Goal: Task Accomplishment & Management: Manage account settings

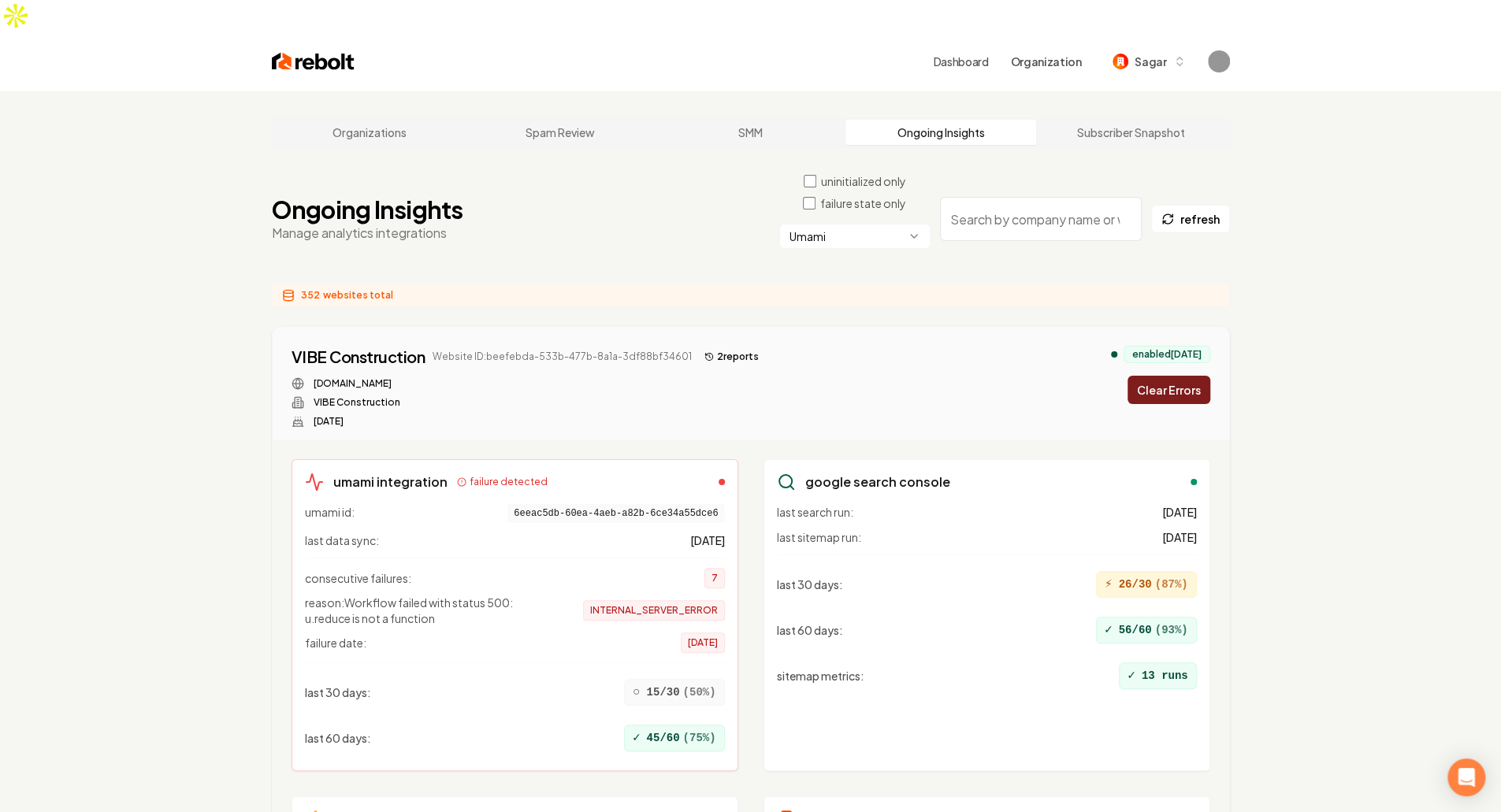
click at [682, 327] on div "VIBE Construction Website ID: beefebda-533b-477b-8a1a-3df88bf34601 2 report s t…" at bounding box center [751, 384] width 957 height 114
click at [1174, 376] on button "Clear Errors" at bounding box center [1169, 390] width 83 height 28
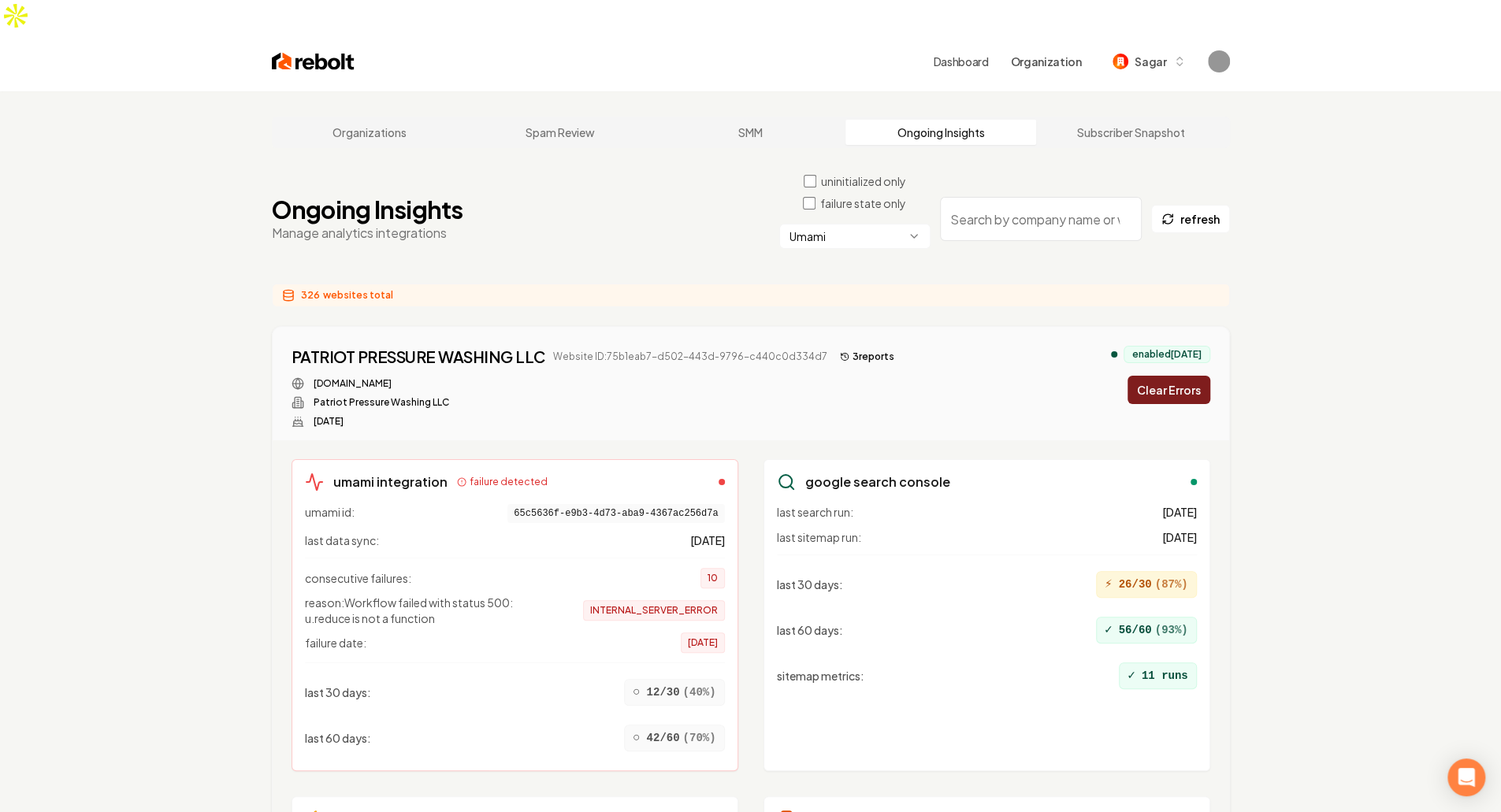
click at [1160, 376] on button "Clear Errors" at bounding box center [1169, 390] width 83 height 28
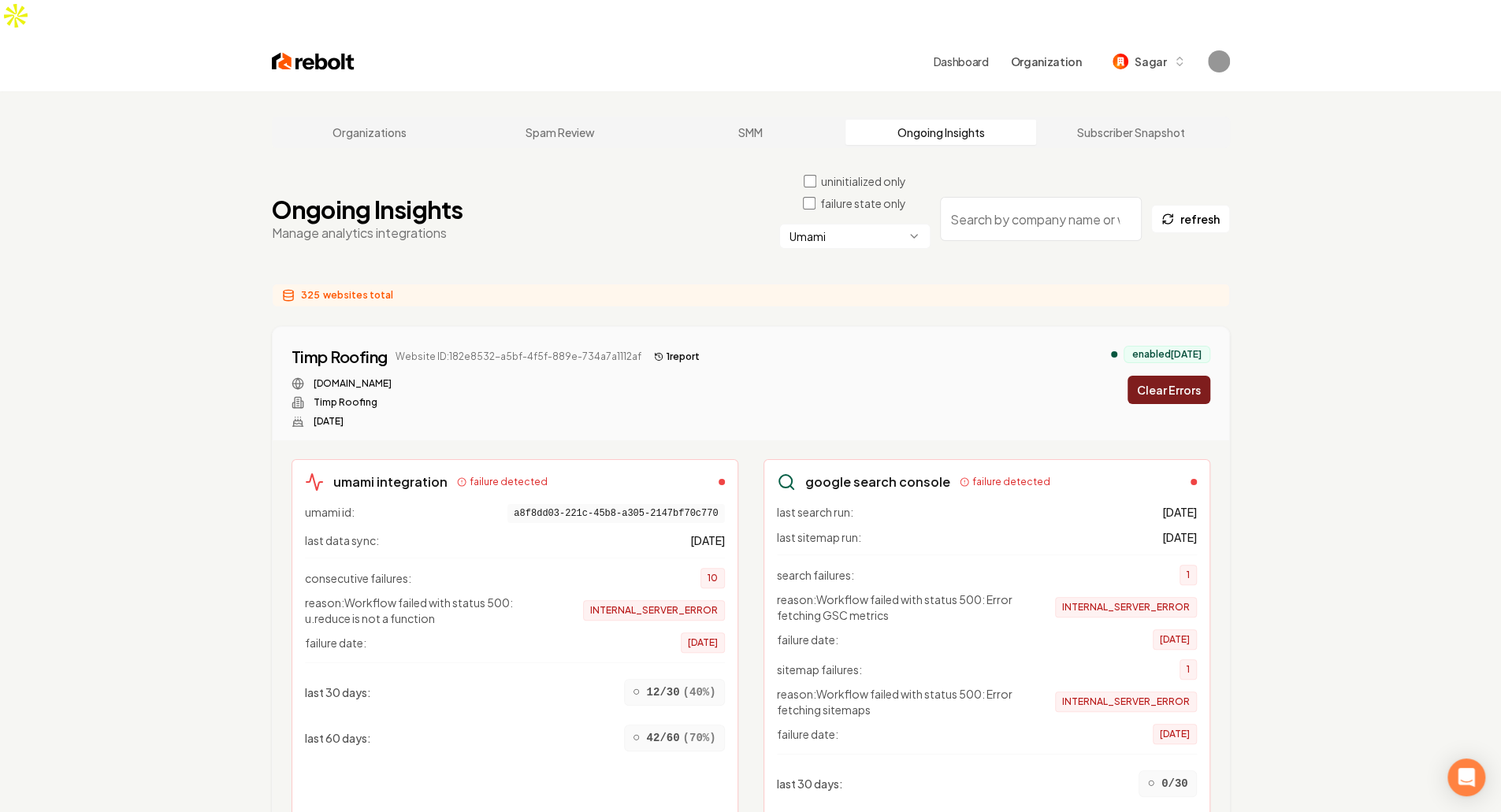
click at [1165, 376] on button "Clear Errors" at bounding box center [1169, 390] width 83 height 28
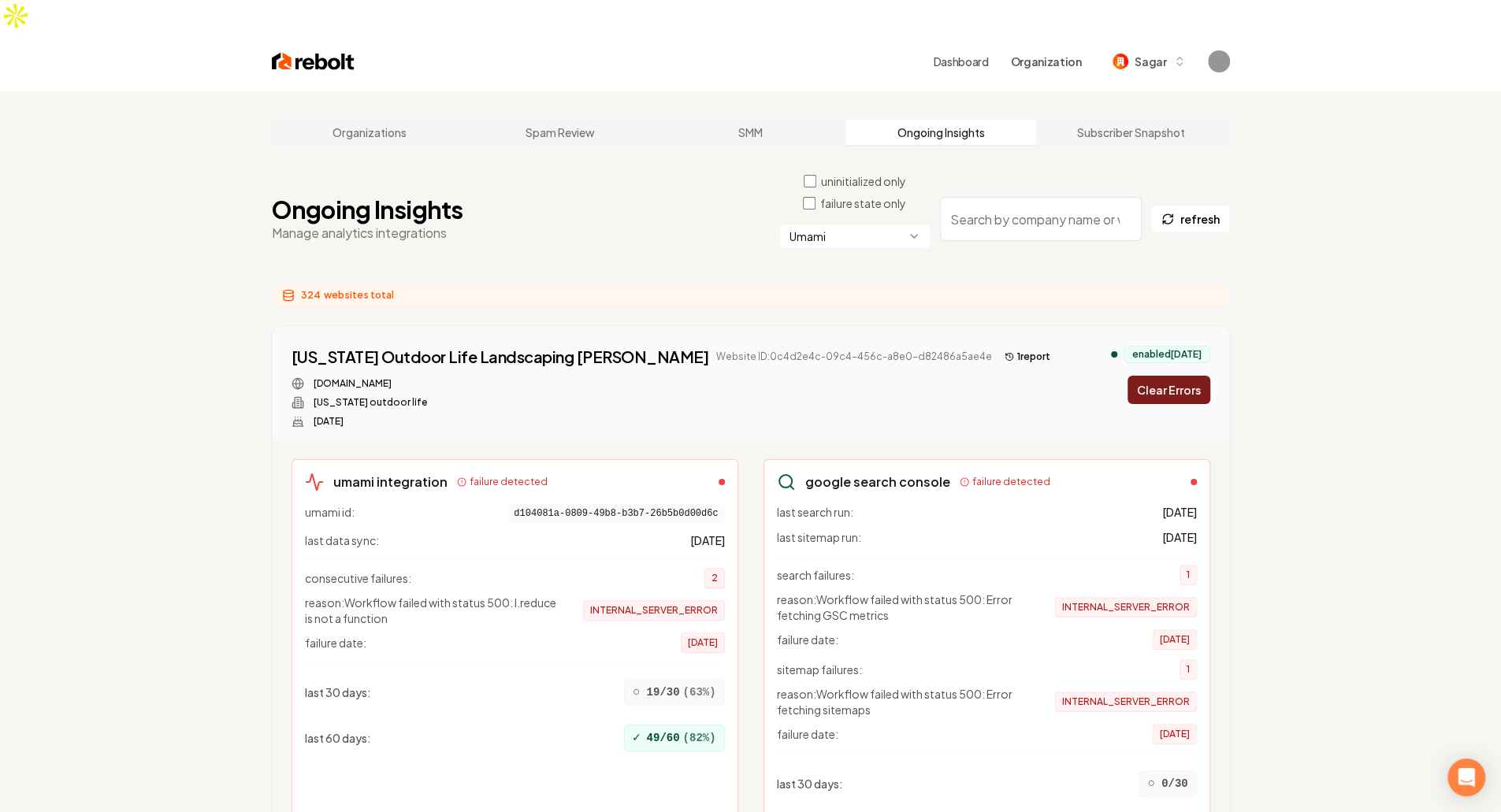
click at [1165, 376] on button "Clear Errors" at bounding box center [1169, 390] width 83 height 28
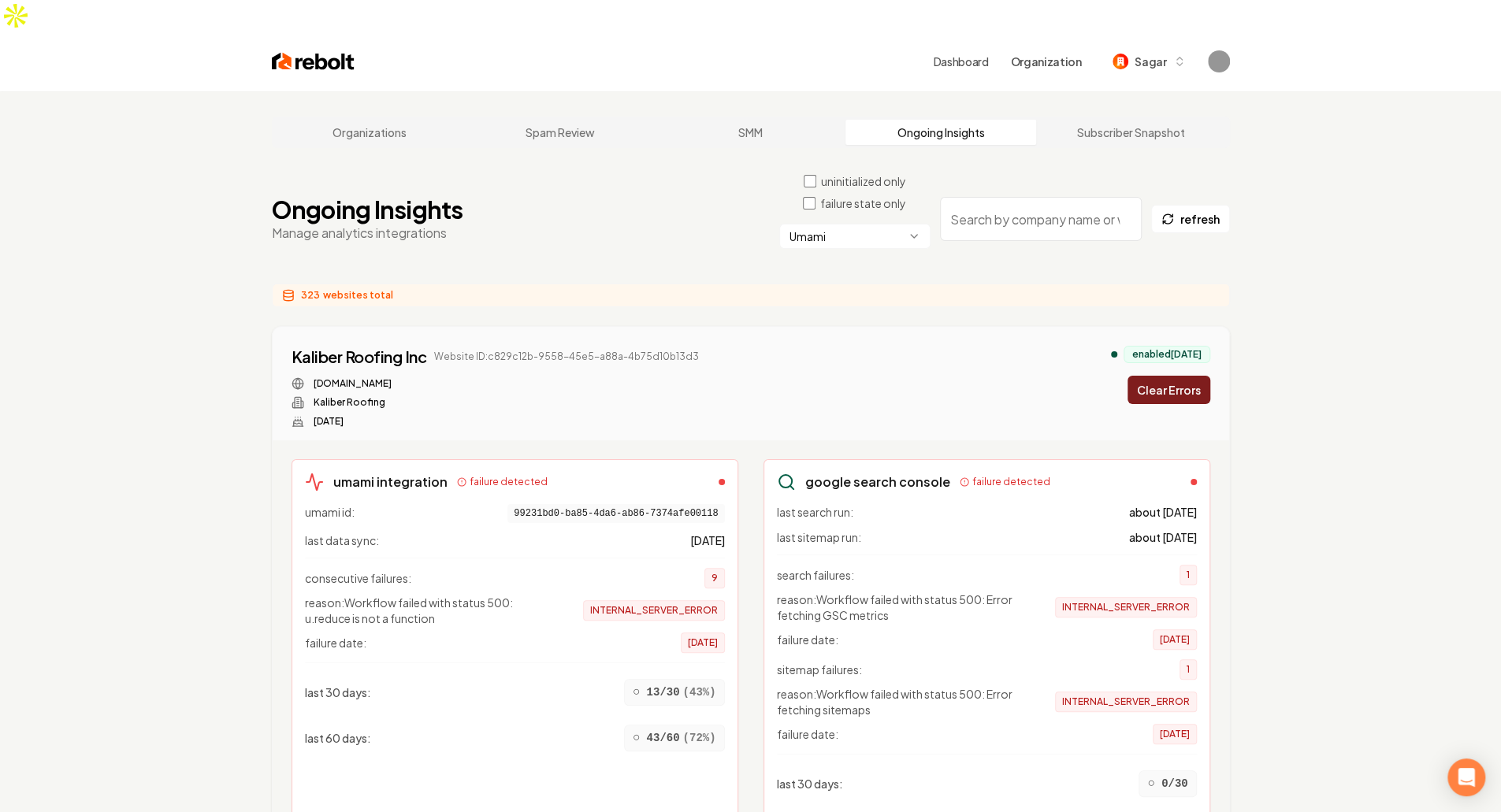
click at [1165, 376] on button "Clear Errors" at bounding box center [1169, 390] width 83 height 28
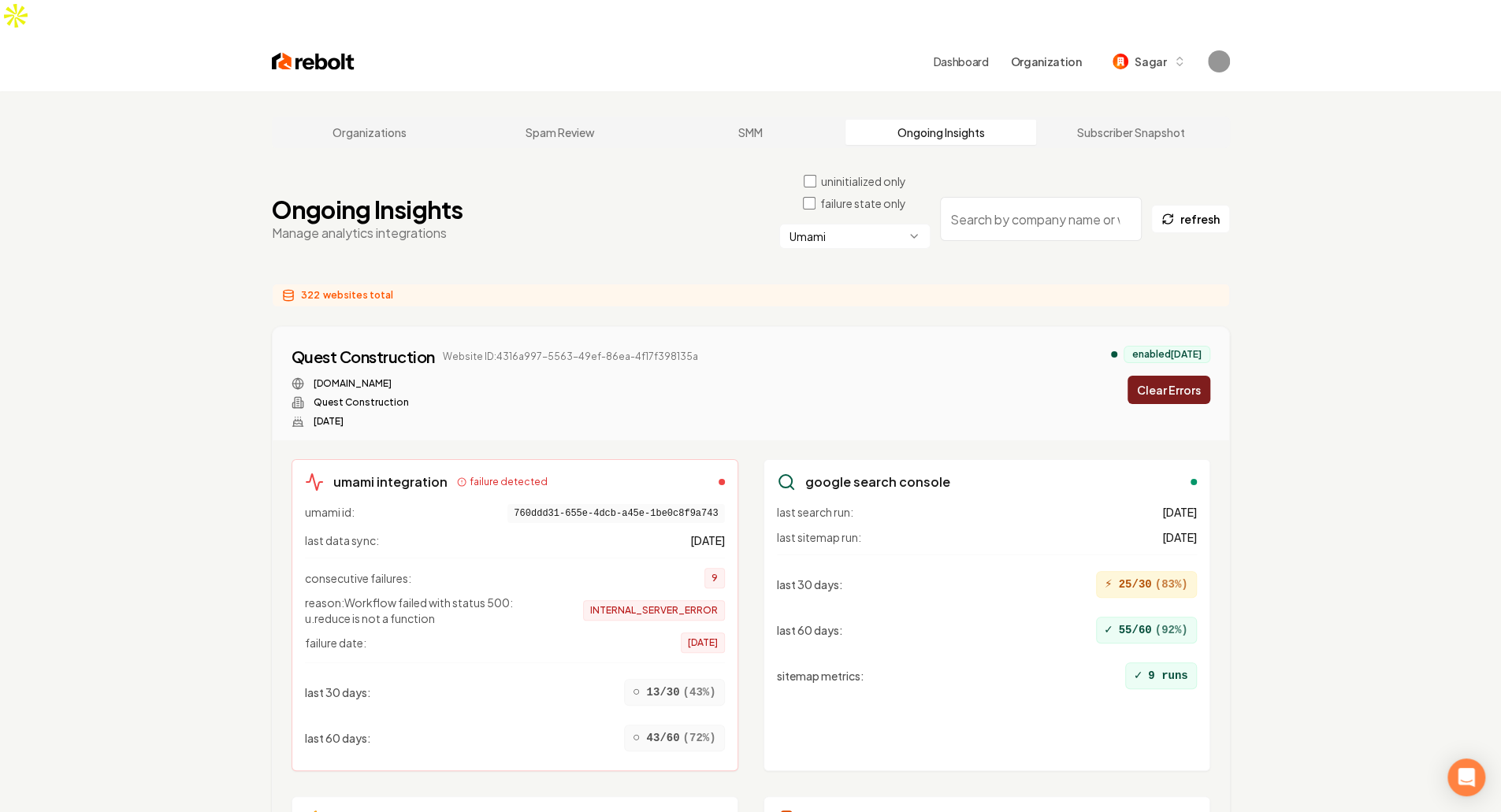
click at [1165, 376] on button "Clear Errors" at bounding box center [1169, 390] width 83 height 28
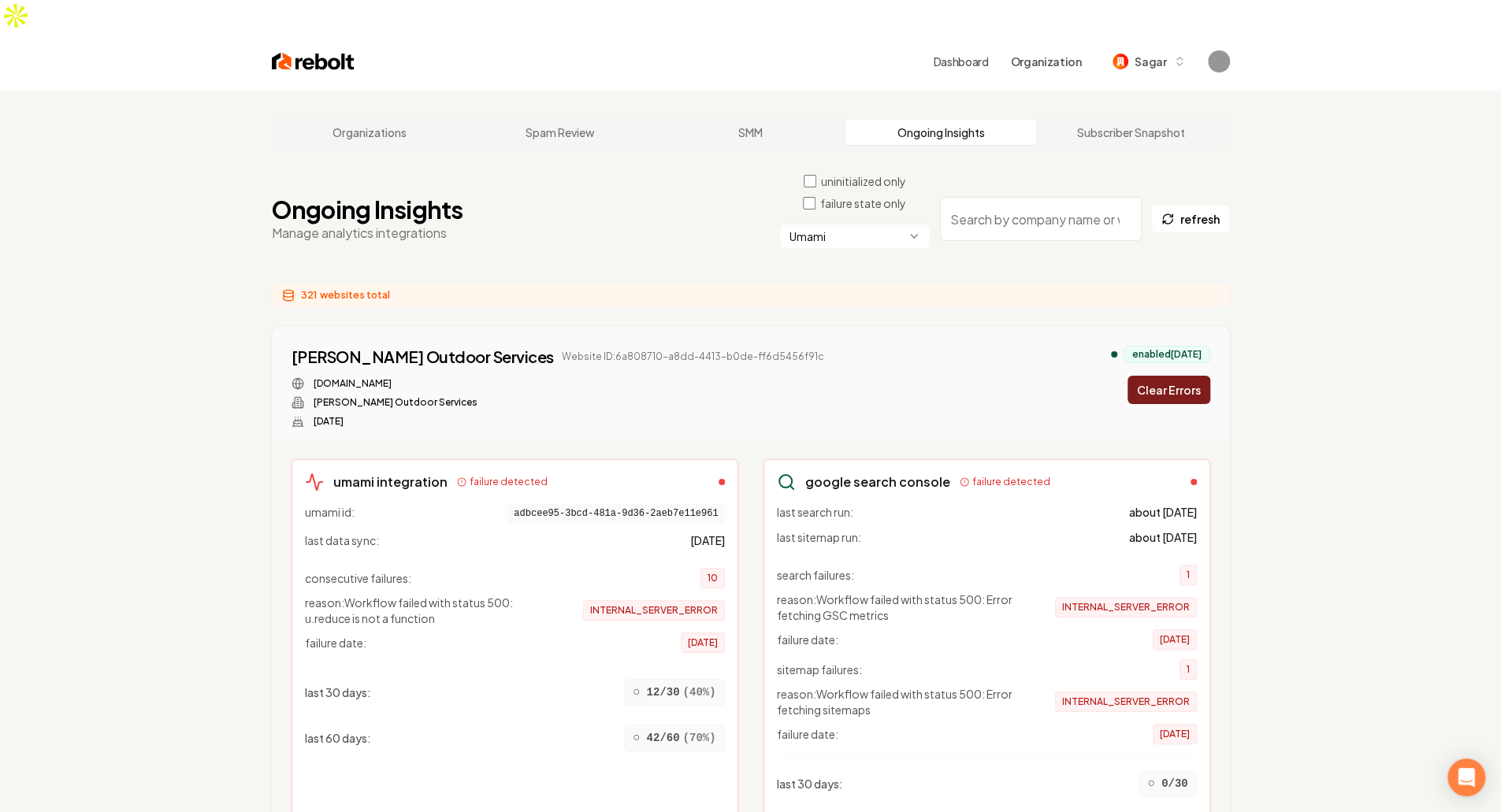
click at [1165, 376] on button "Clear Errors" at bounding box center [1169, 390] width 83 height 28
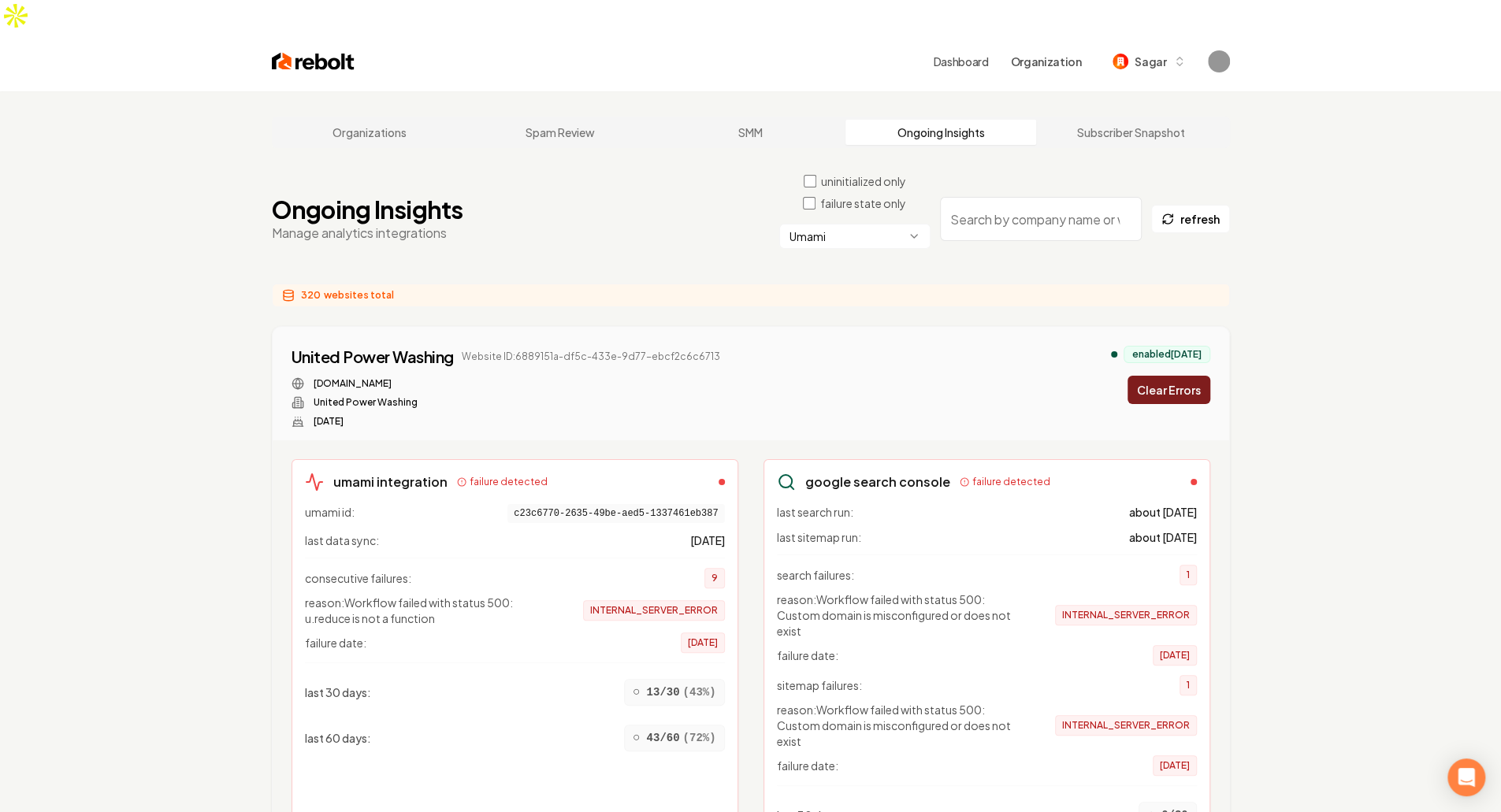
click at [1165, 376] on button "Clear Errors" at bounding box center [1169, 390] width 83 height 28
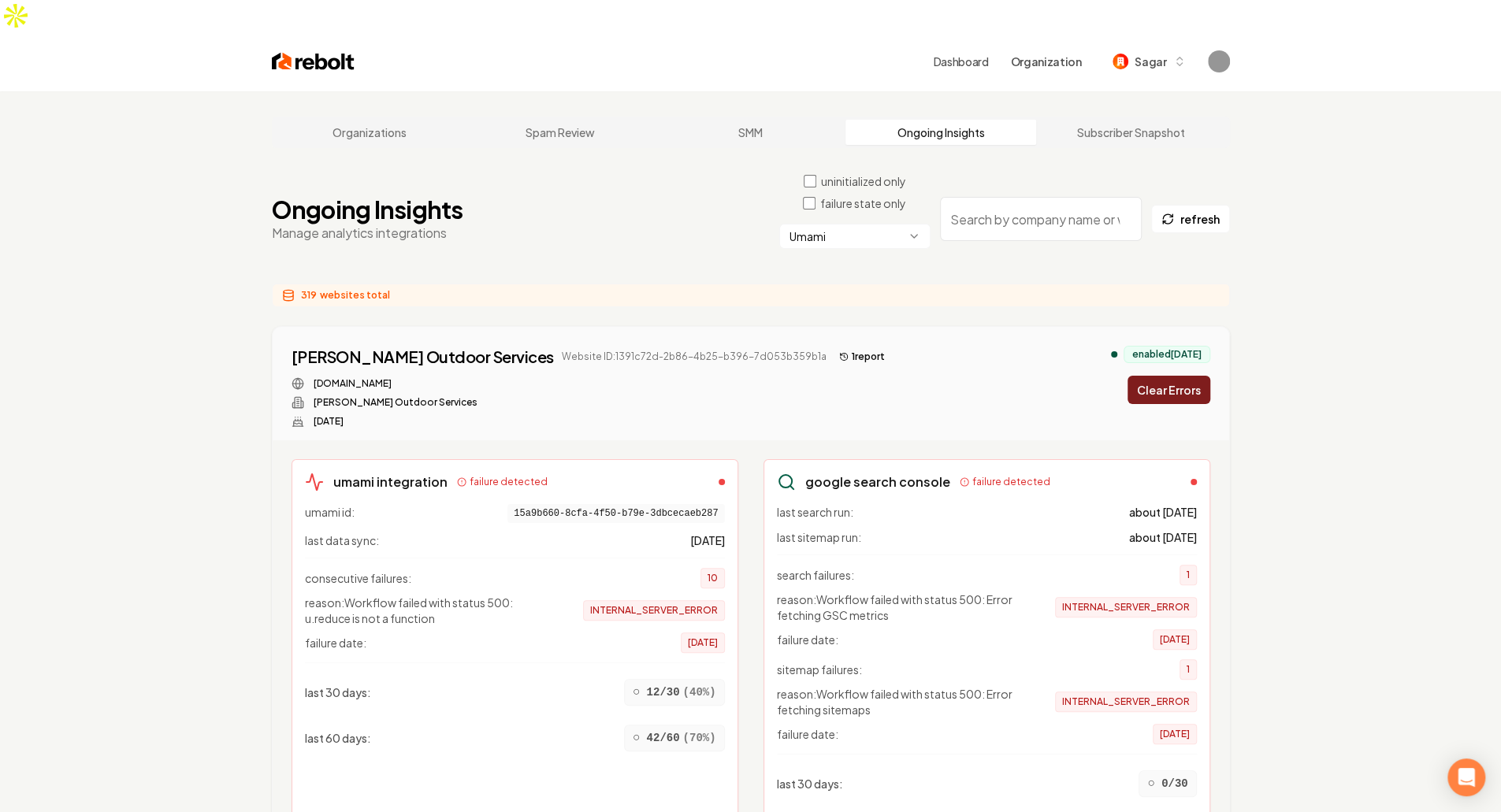
click at [1165, 376] on button "Clear Errors" at bounding box center [1169, 390] width 83 height 28
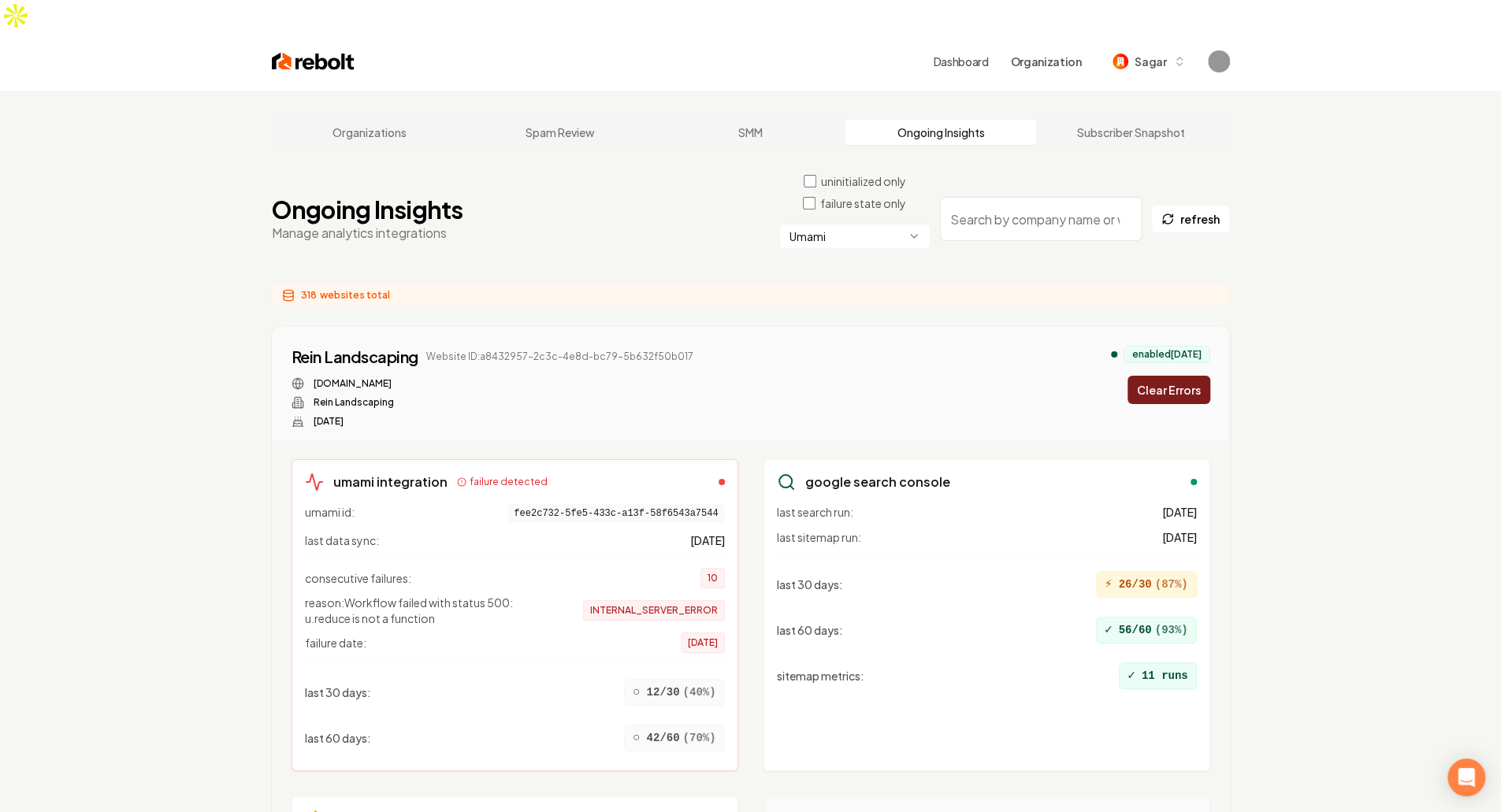
click at [1165, 376] on button "Clear Errors" at bounding box center [1169, 390] width 83 height 28
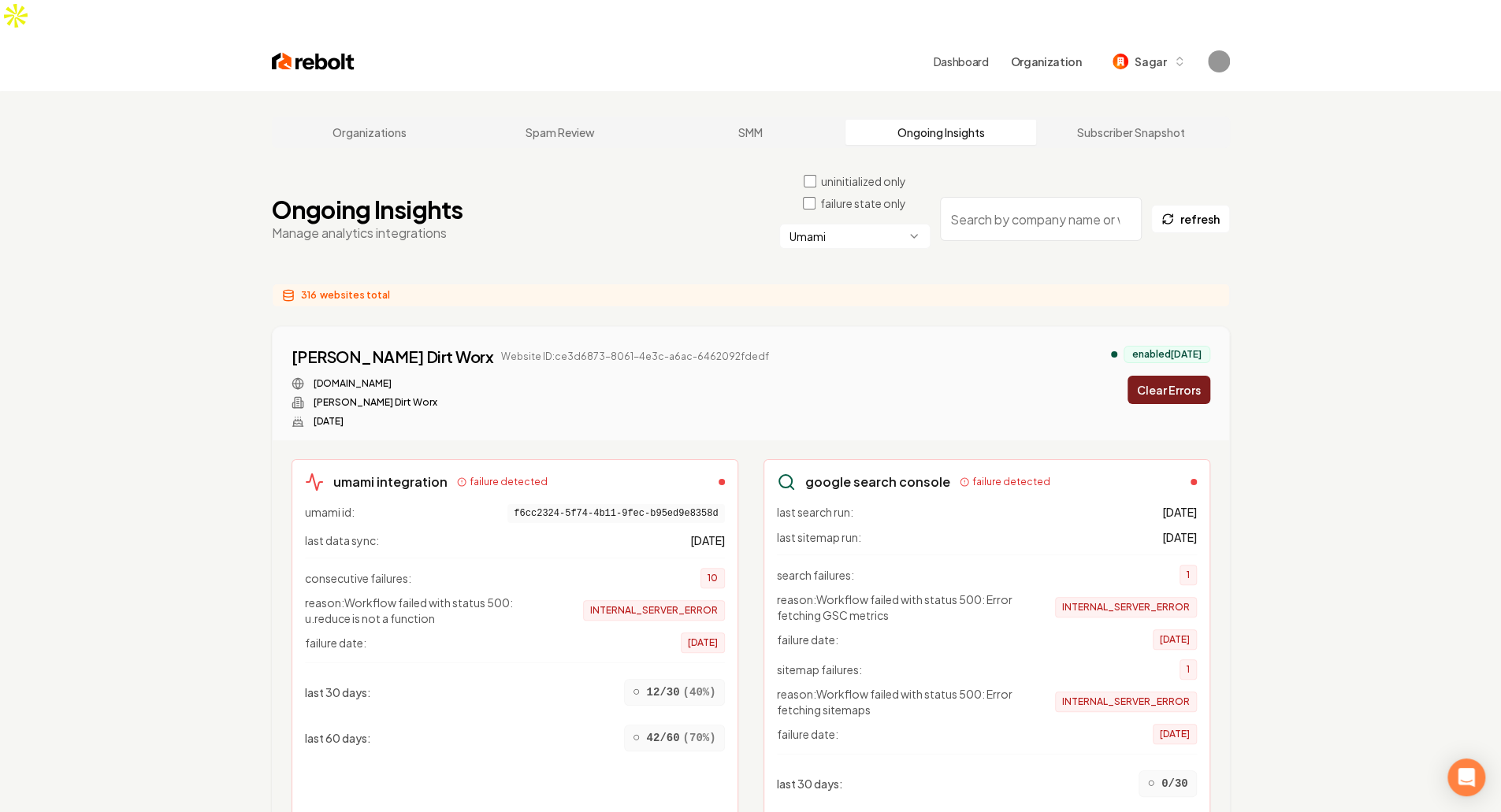
click at [1159, 376] on button "Clear Errors" at bounding box center [1169, 390] width 83 height 28
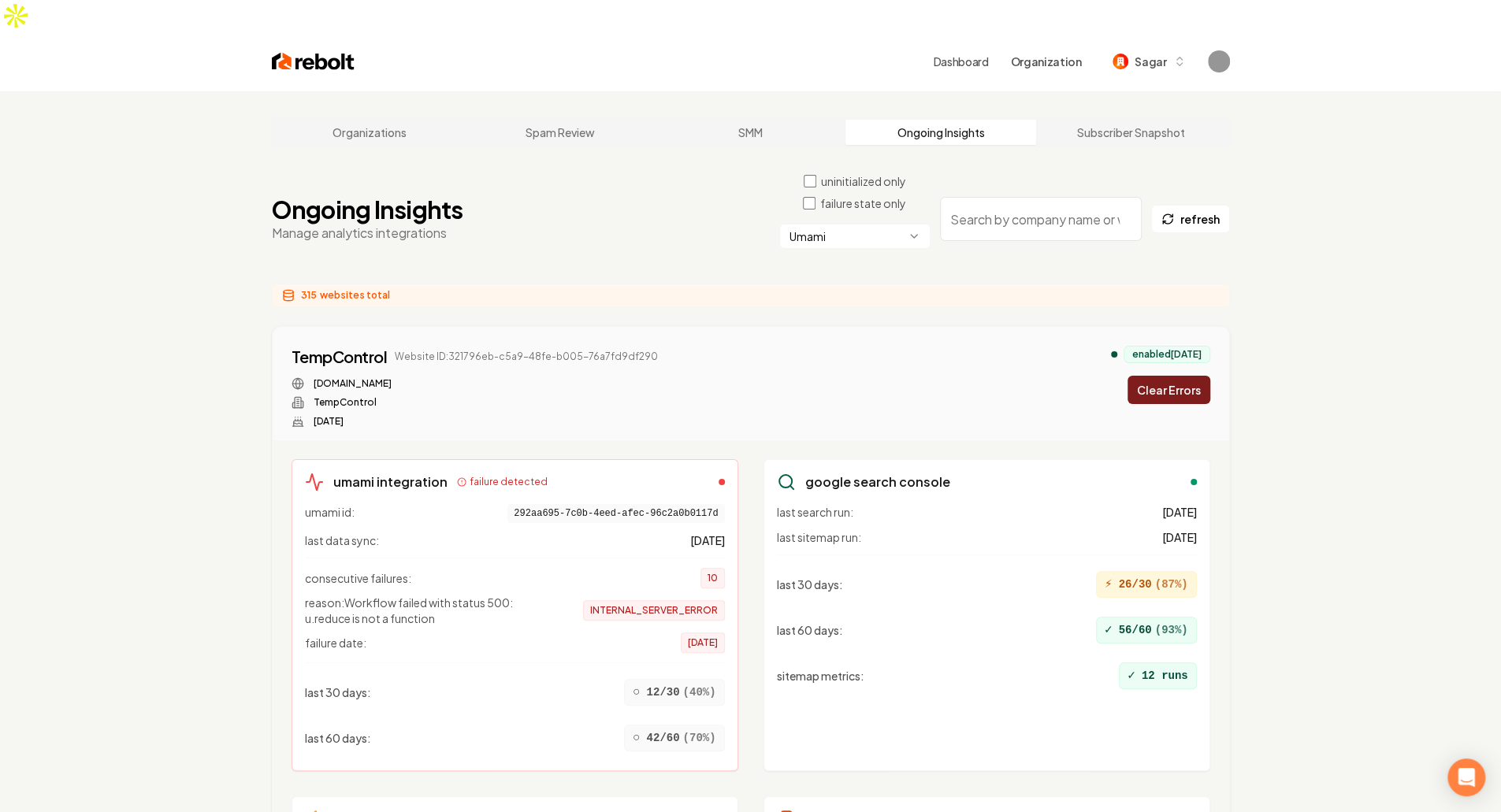
click at [1159, 376] on button "Clear Errors" at bounding box center [1169, 390] width 83 height 28
click at [1159, 361] on div "enabled [DATE] Clearing..." at bounding box center [1160, 375] width 99 height 58
click at [1159, 376] on button "Clear Errors" at bounding box center [1169, 390] width 83 height 28
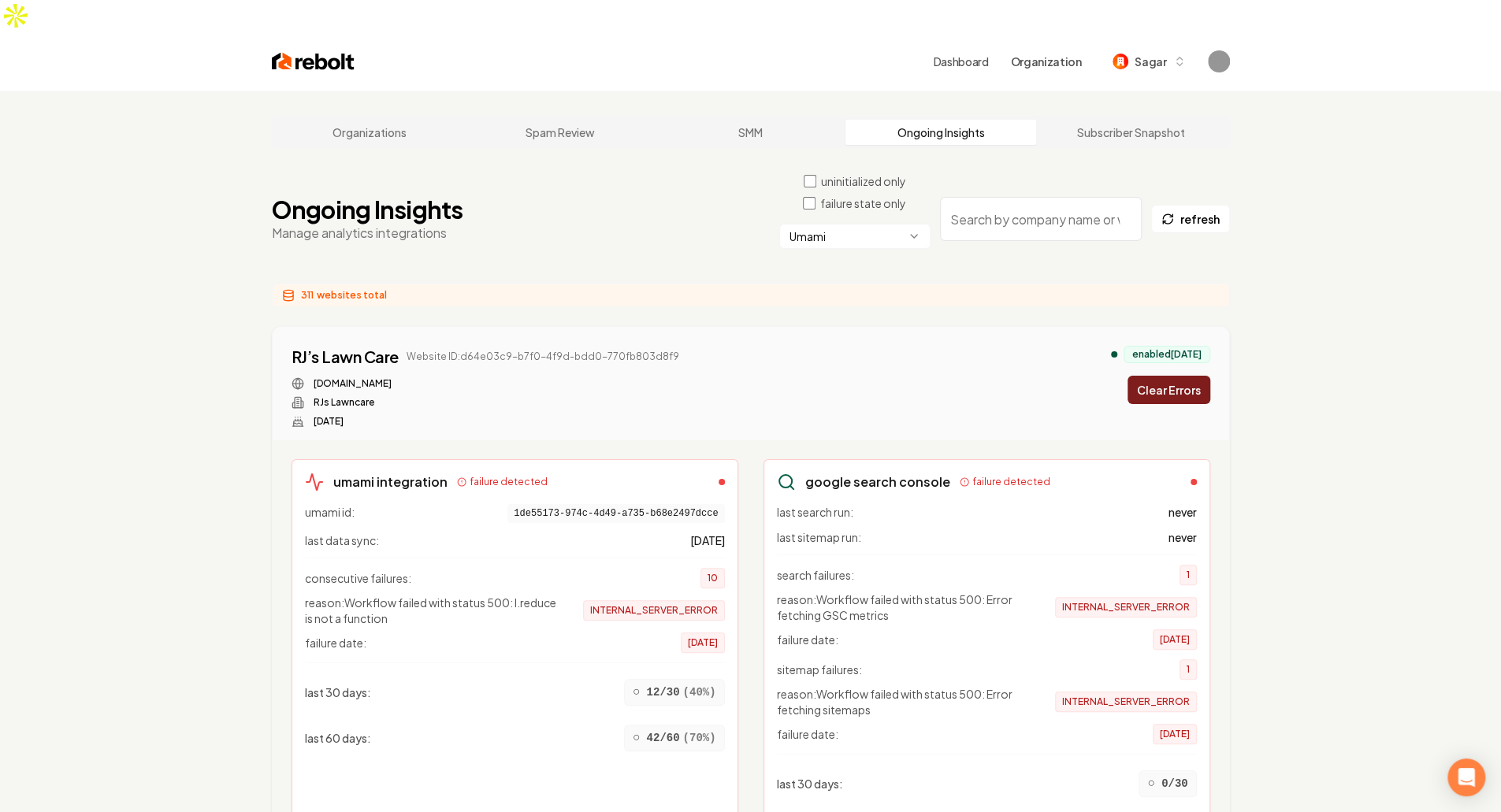
click at [1159, 376] on button "Clear Errors" at bounding box center [1169, 390] width 83 height 28
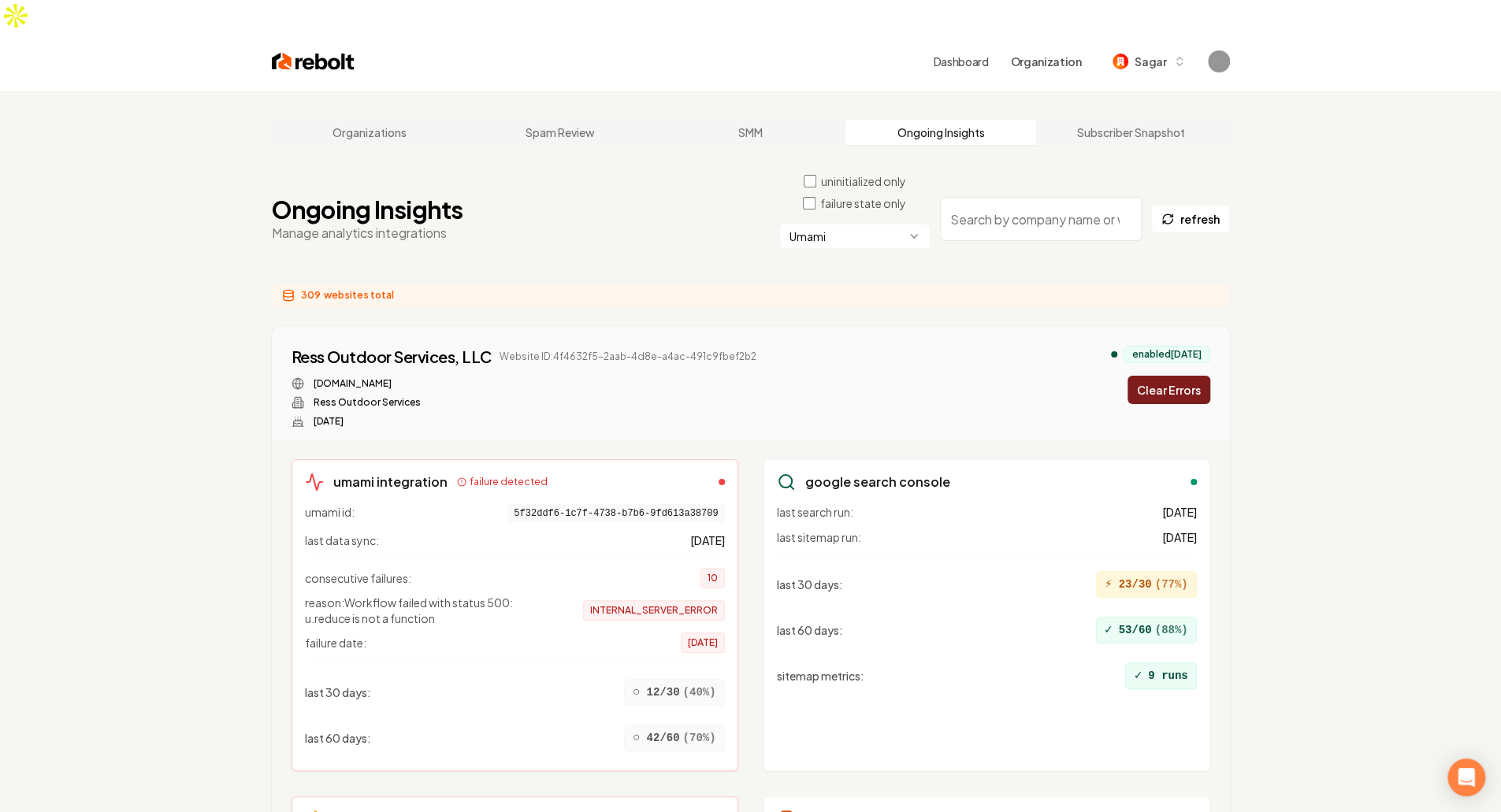
click at [1159, 376] on button "Clear Errors" at bounding box center [1169, 390] width 83 height 28
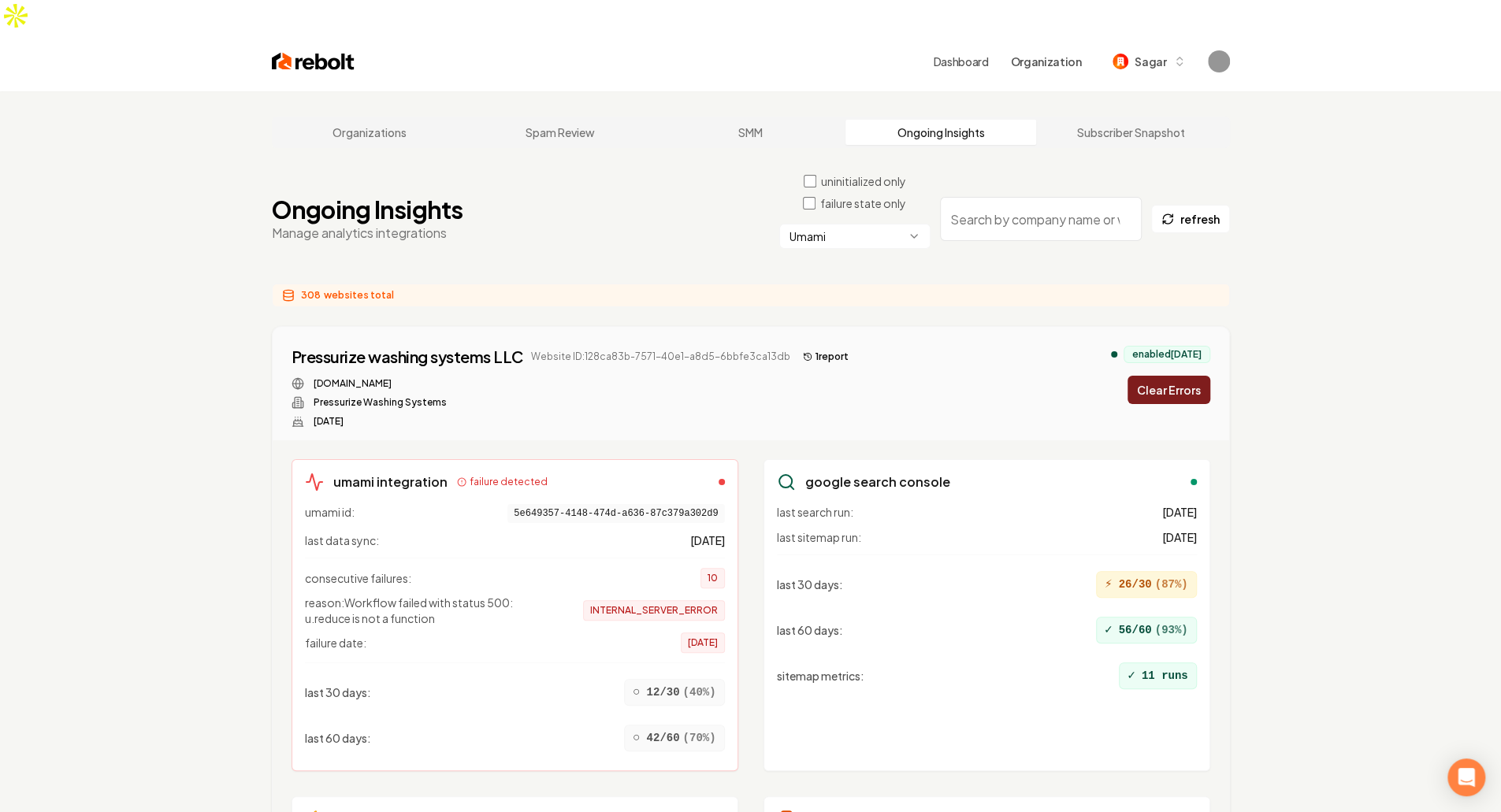
click at [1159, 376] on button "Clear Errors" at bounding box center [1169, 390] width 83 height 28
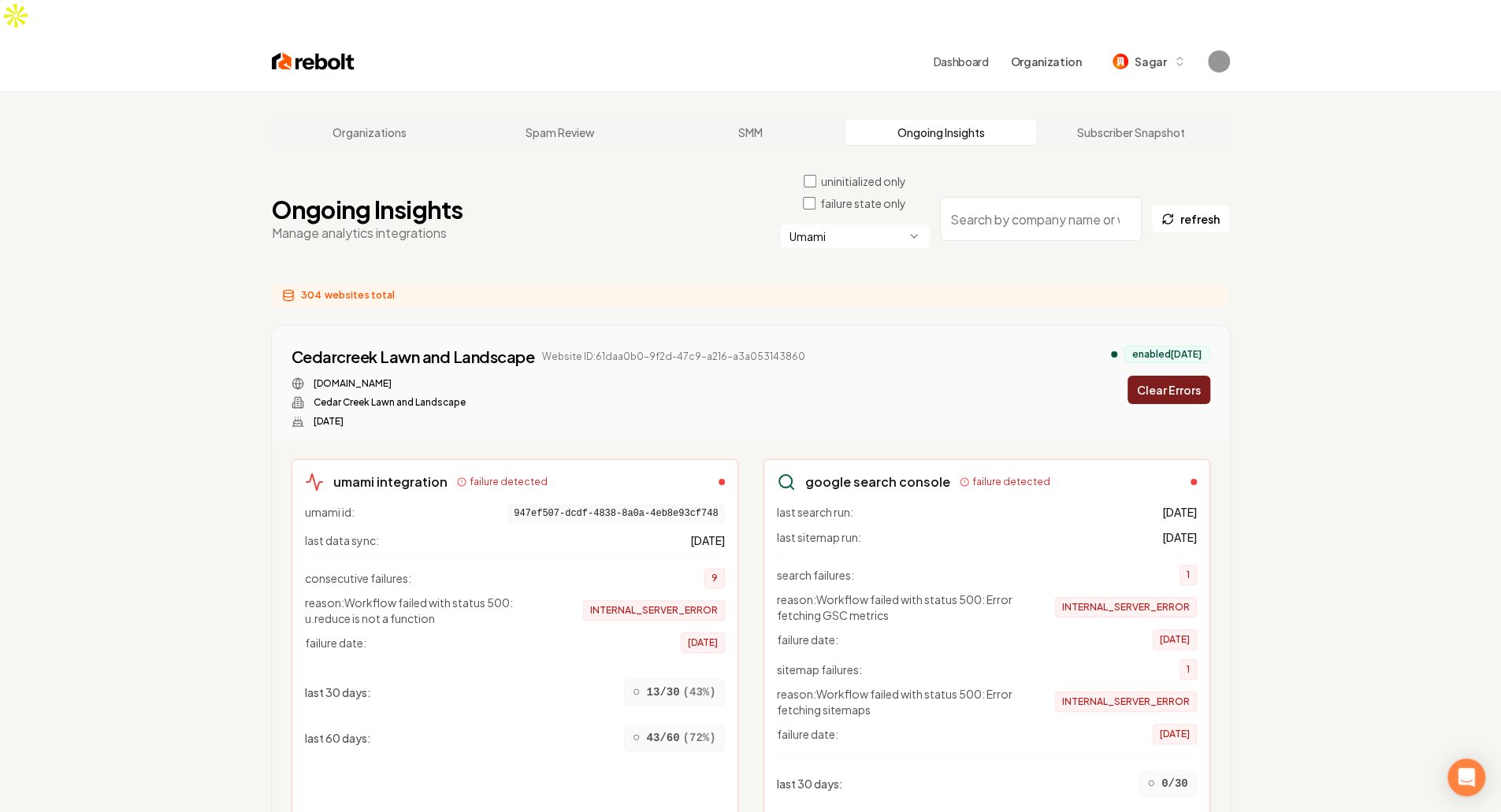
click at [1159, 376] on button "Clear Errors" at bounding box center [1169, 390] width 83 height 28
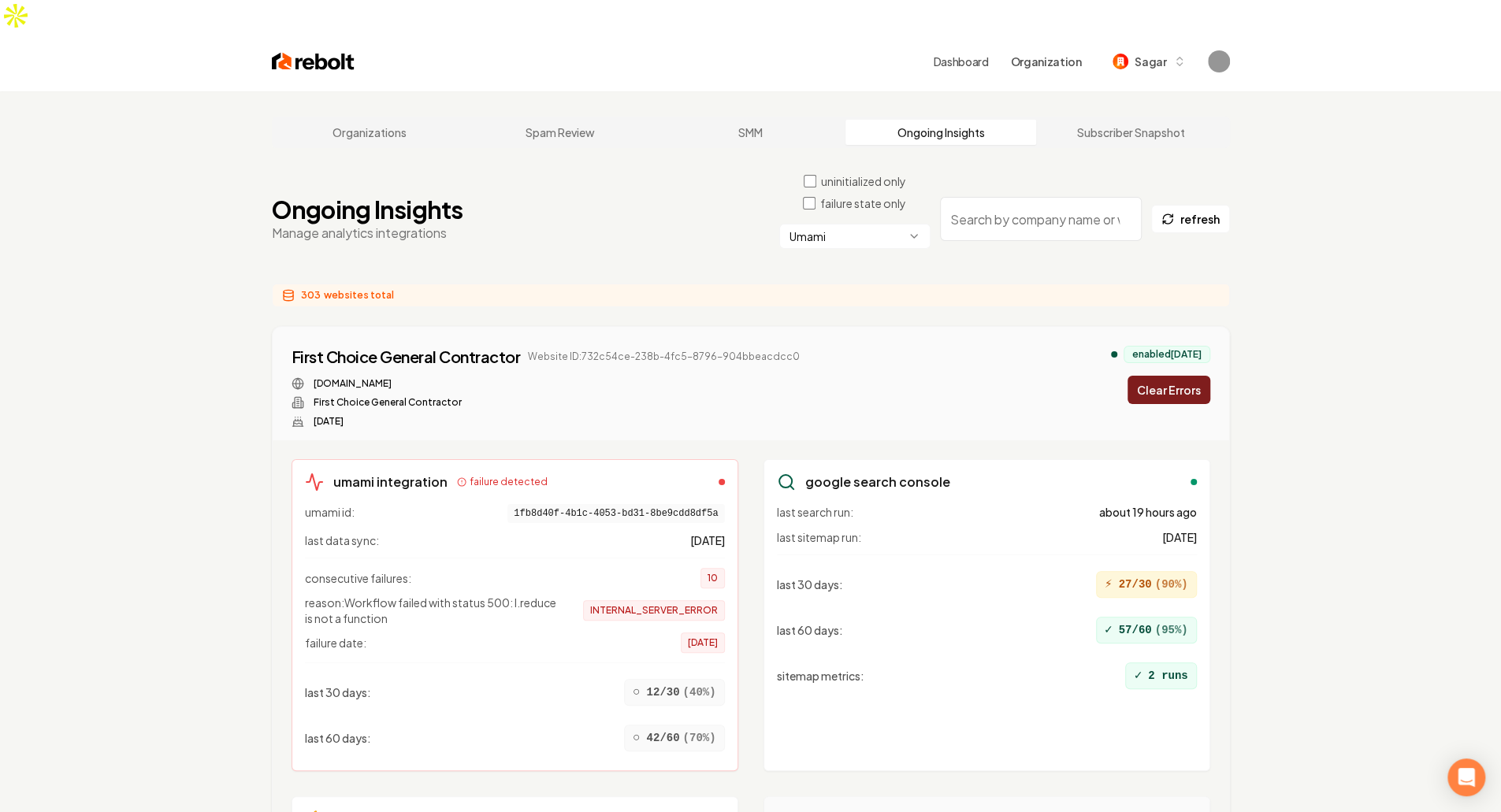
click at [1159, 376] on button "Clear Errors" at bounding box center [1169, 390] width 83 height 28
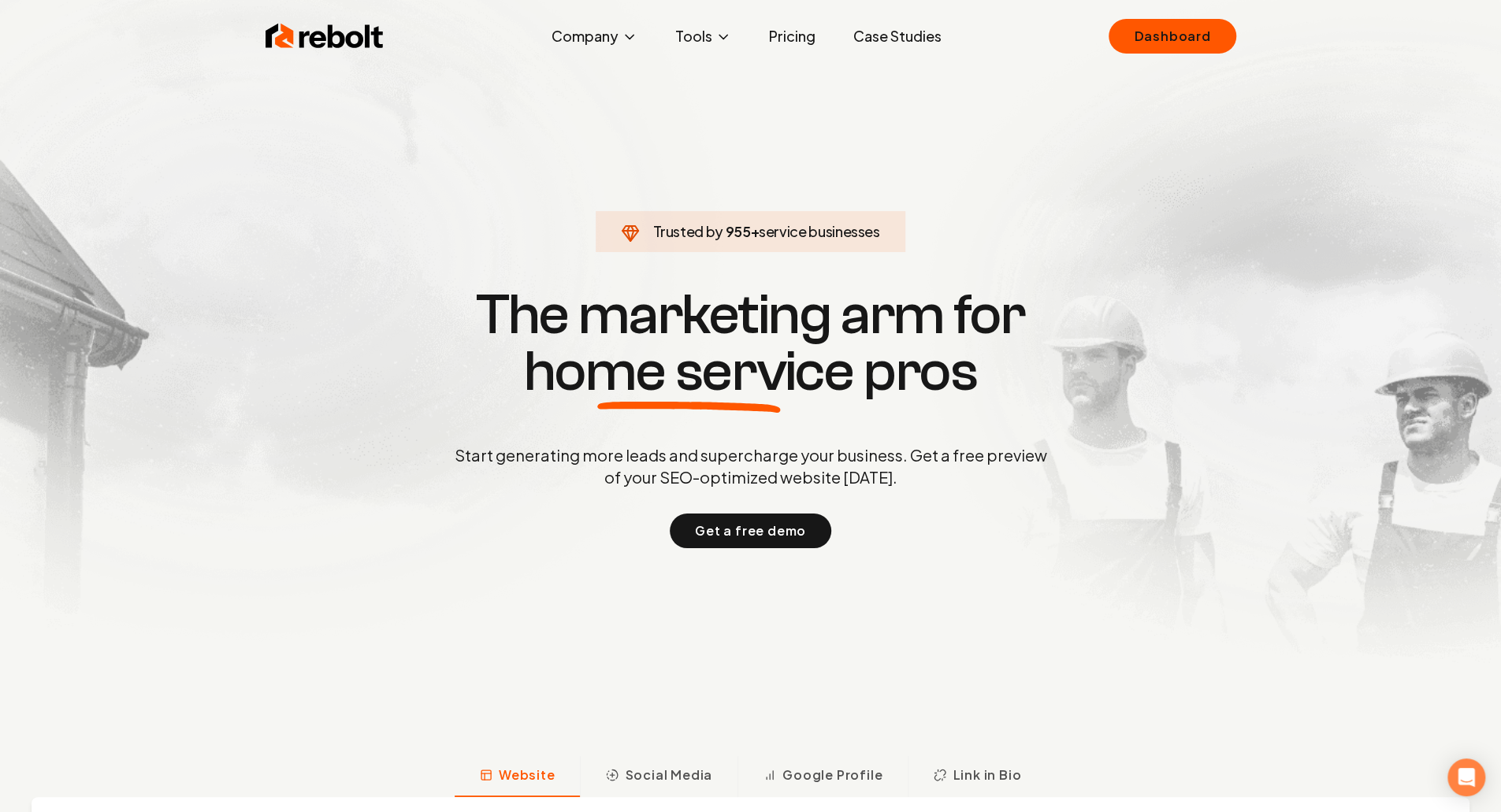
click at [1195, 18] on div "Rebolt Company About Blog Jobs Tools Google Review QR Code Generator Google Bus…" at bounding box center [751, 36] width 1008 height 47
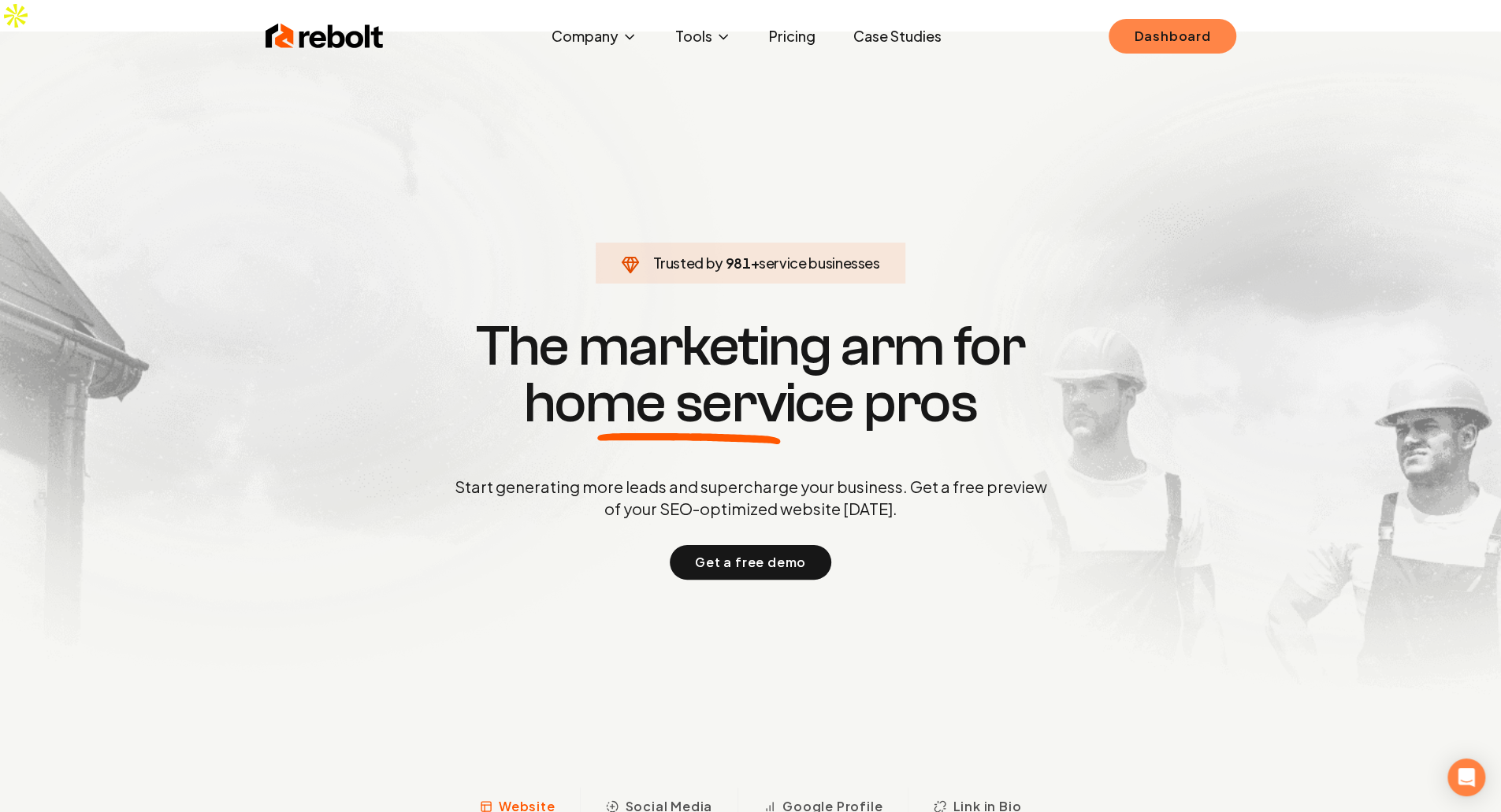
click at [1157, 33] on link "Dashboard" at bounding box center [1172, 36] width 126 height 34
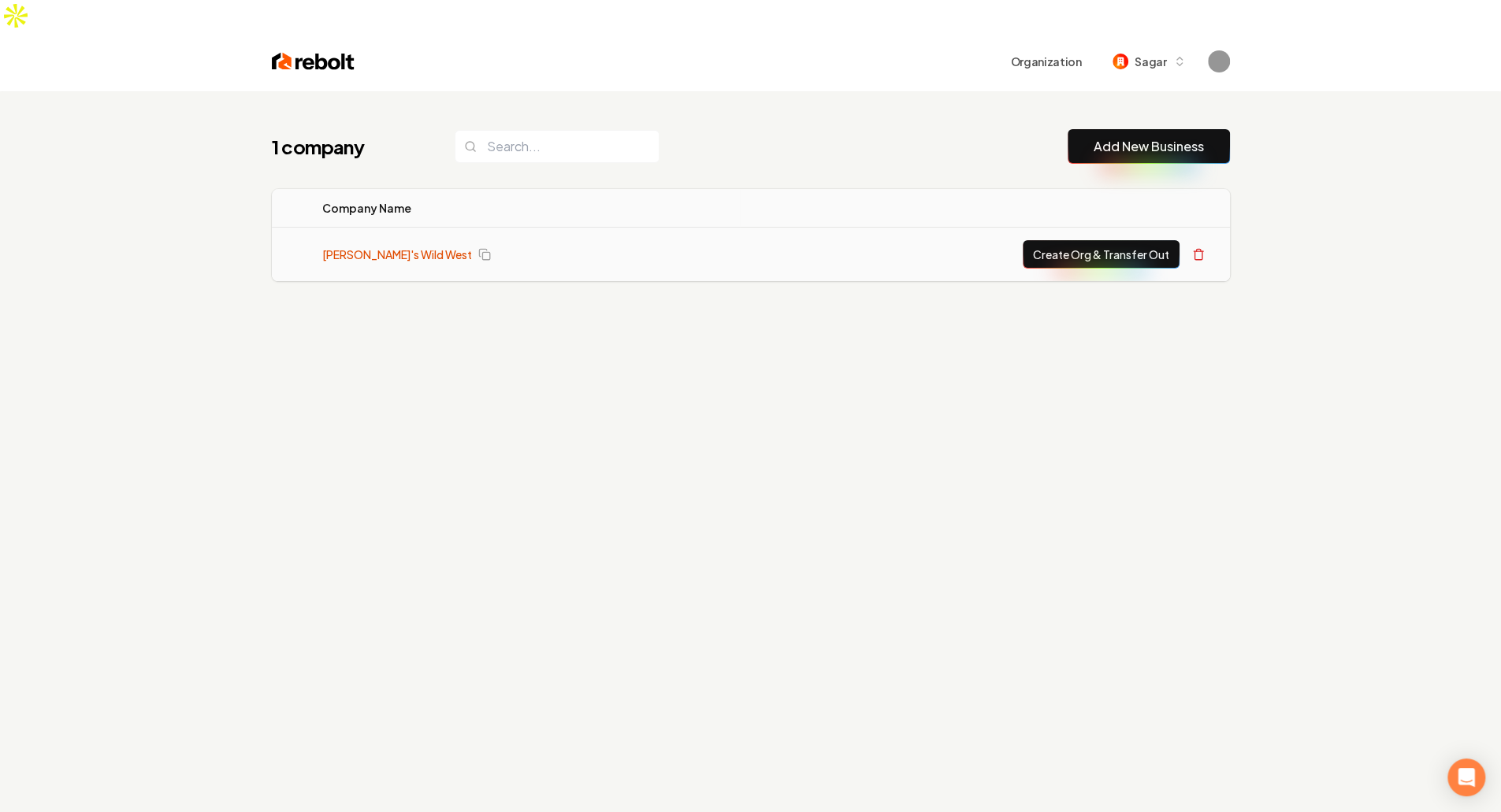
click at [370, 247] on link "Mitch's Wild West" at bounding box center [397, 255] width 150 height 15
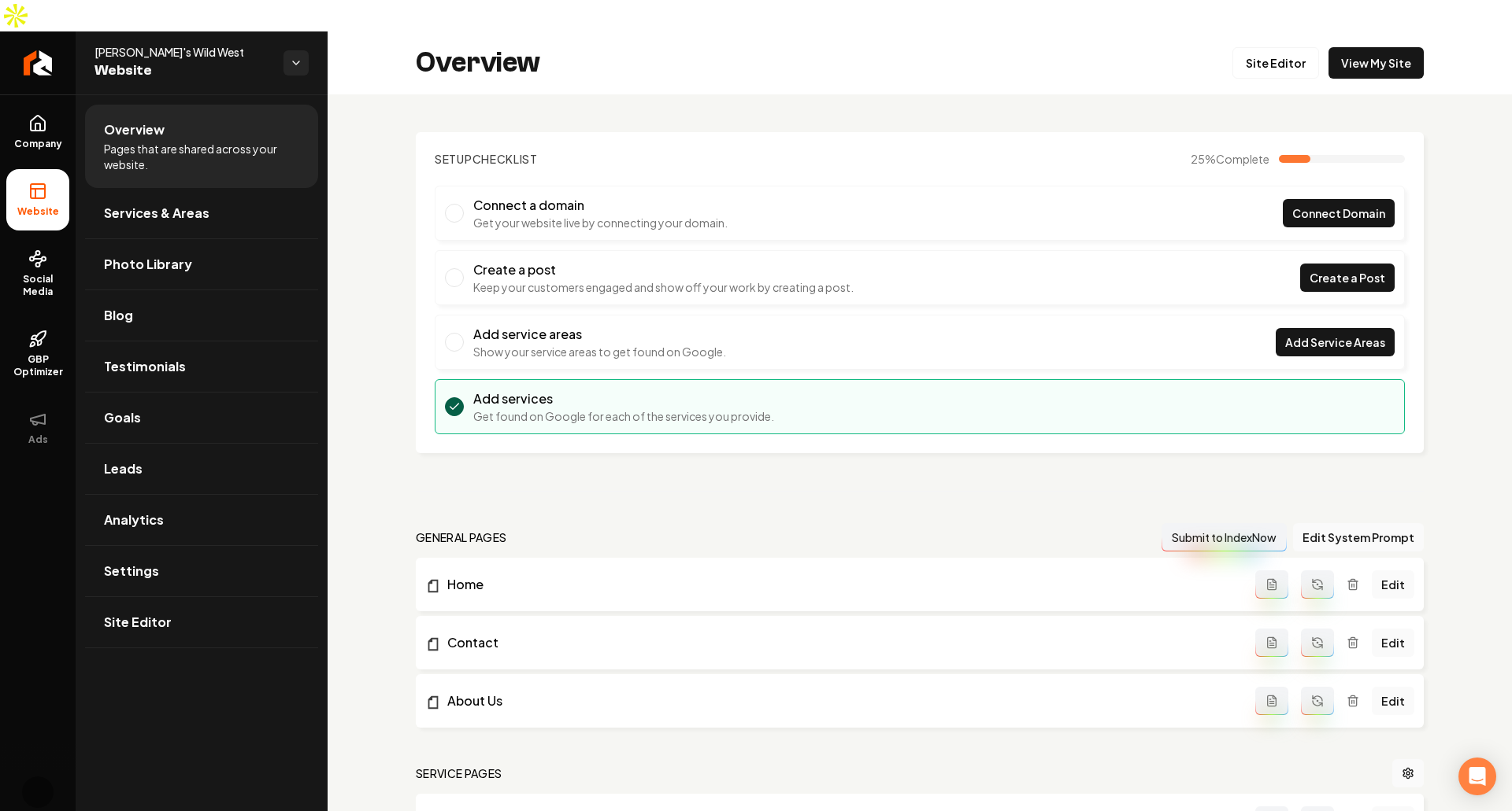
click at [622, 95] on div "Setup Checklist 25 % Complete Connect a domain Get your website live by connect…" at bounding box center [920, 646] width 1185 height 1104
click at [537, 95] on div "Setup Checklist 25 % Complete Connect a domain Get your website live by connect…" at bounding box center [920, 646] width 1185 height 1104
click at [1194, 441] on div "Setup Checklist 25 % Complete Connect a domain Get your website live by connect…" at bounding box center [920, 646] width 1185 height 1104
